Goal: Information Seeking & Learning: Learn about a topic

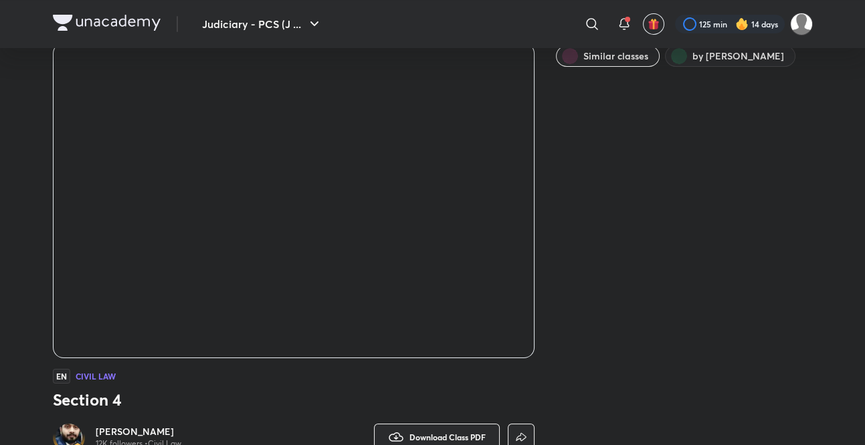
scroll to position [82, 0]
